Goal: Task Accomplishment & Management: Use online tool/utility

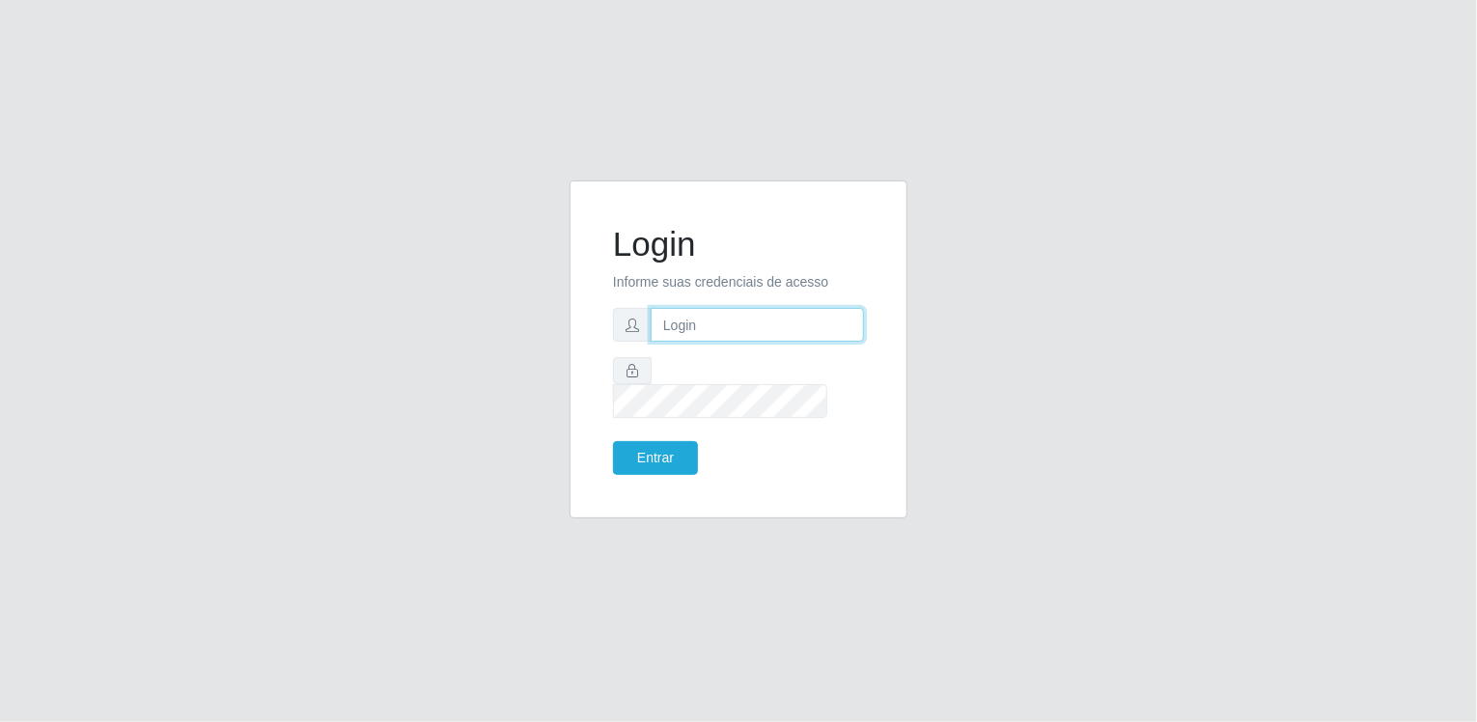
click at [709, 334] on input "text" at bounding box center [757, 325] width 213 height 34
type input "[EMAIL_ADDRESS][DOMAIN_NAME]"
click at [652, 441] on button "Entrar" at bounding box center [655, 458] width 85 height 34
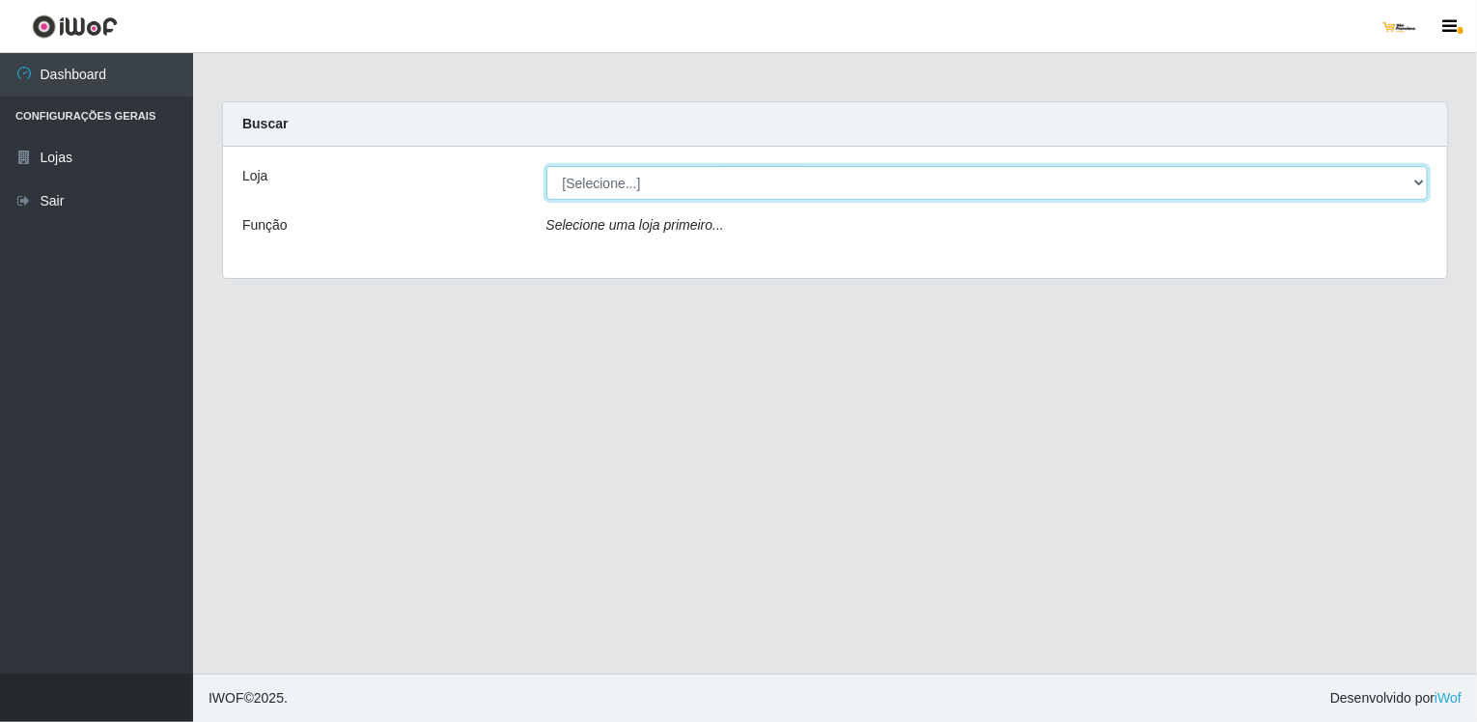
click at [682, 185] on select "[Selecione...] [GEOGRAPHIC_DATA]" at bounding box center [988, 183] width 883 height 34
select select "168"
click at [547, 166] on select "[Selecione...] [GEOGRAPHIC_DATA]" at bounding box center [988, 183] width 883 height 34
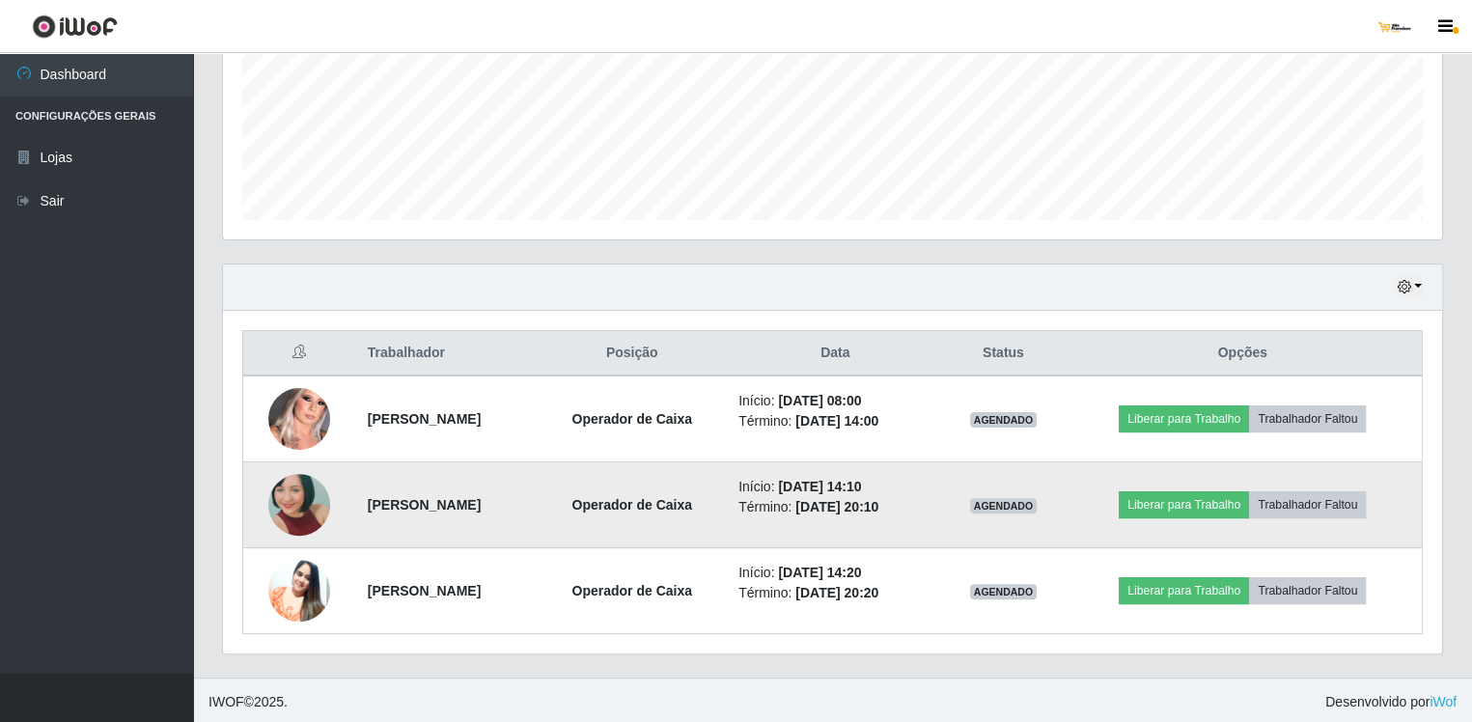
scroll to position [384, 0]
